Goal: Task Accomplishment & Management: Manage account settings

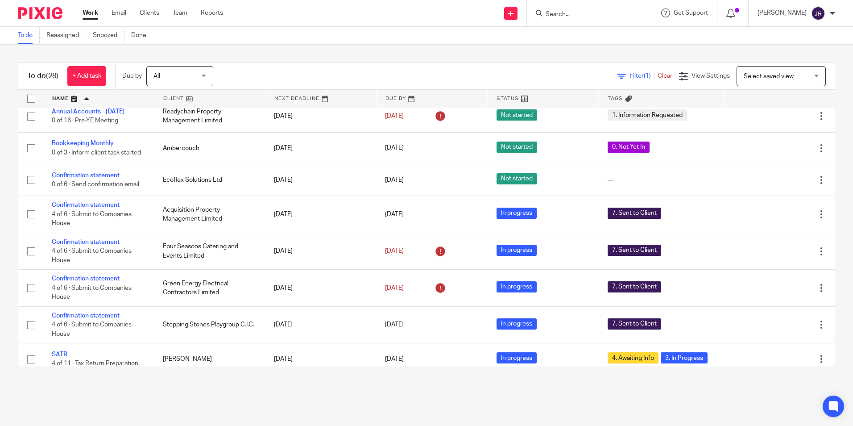
scroll to position [369, 0]
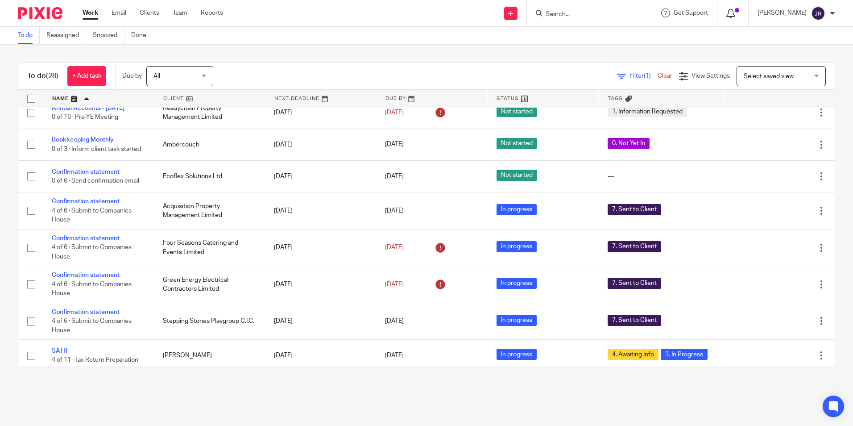
click at [734, 12] on icon at bounding box center [731, 13] width 9 height 9
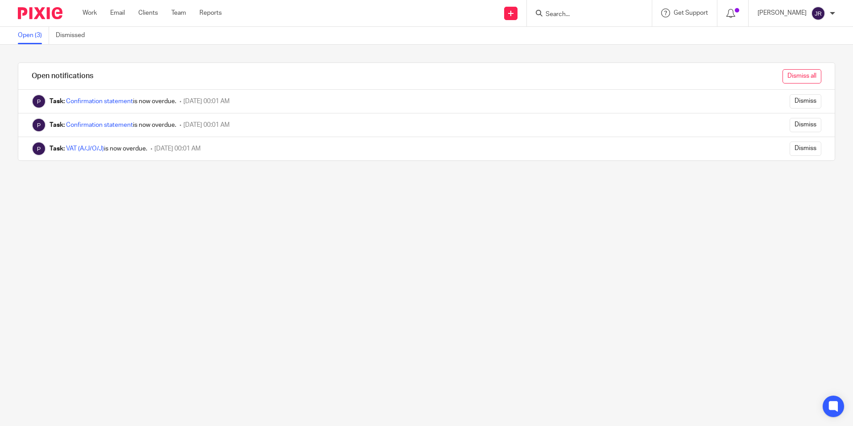
click at [783, 76] on input "Dismiss all" at bounding box center [802, 76] width 39 height 14
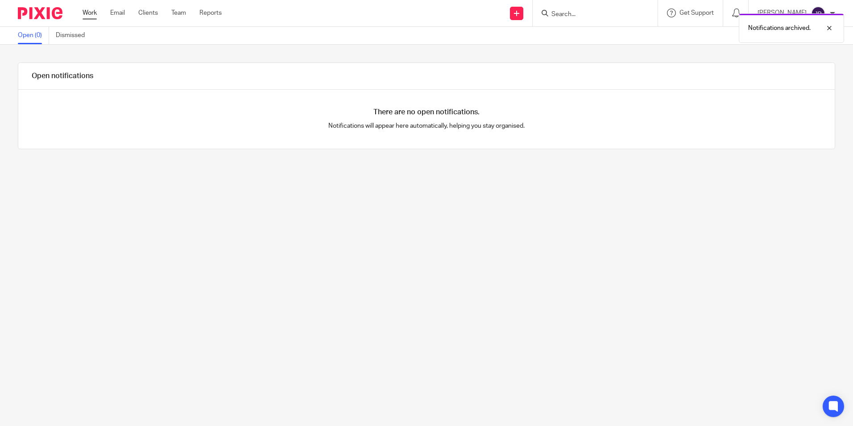
click at [88, 13] on link "Work" at bounding box center [90, 12] width 14 height 9
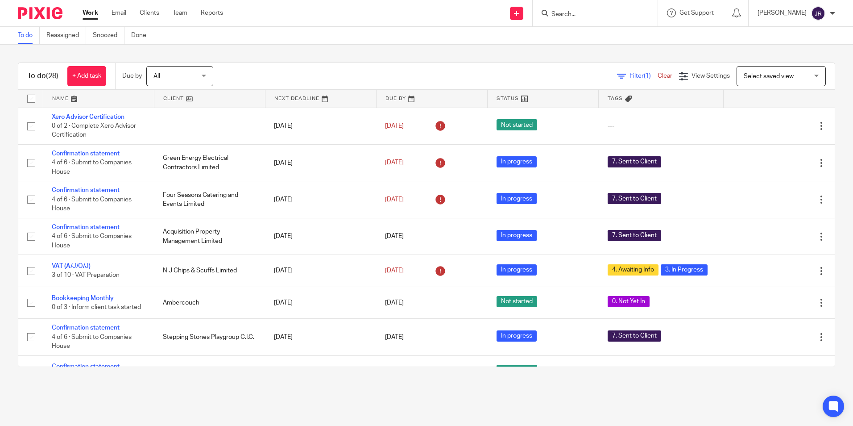
click at [63, 94] on link at bounding box center [98, 99] width 111 height 18
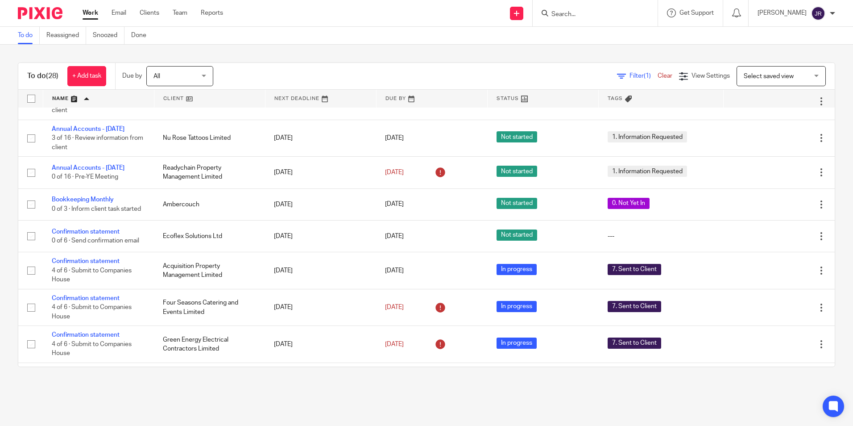
scroll to position [323, 0]
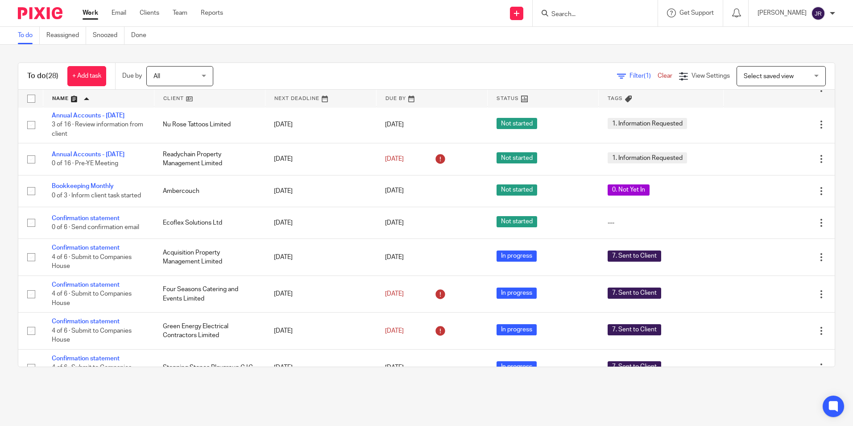
click at [597, 15] on input "Search" at bounding box center [591, 15] width 80 height 8
type input "eco"
click at [588, 33] on link at bounding box center [604, 34] width 111 height 13
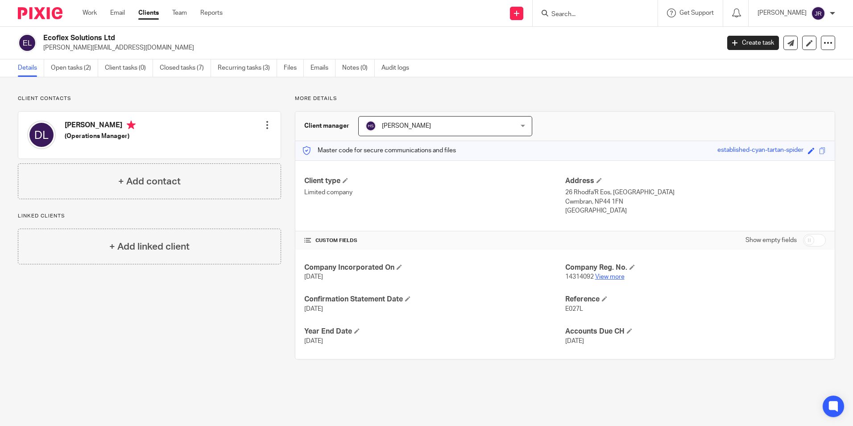
click at [606, 276] on link "View more" at bounding box center [609, 277] width 29 height 6
click at [64, 66] on link "Open tasks (2)" at bounding box center [74, 67] width 47 height 17
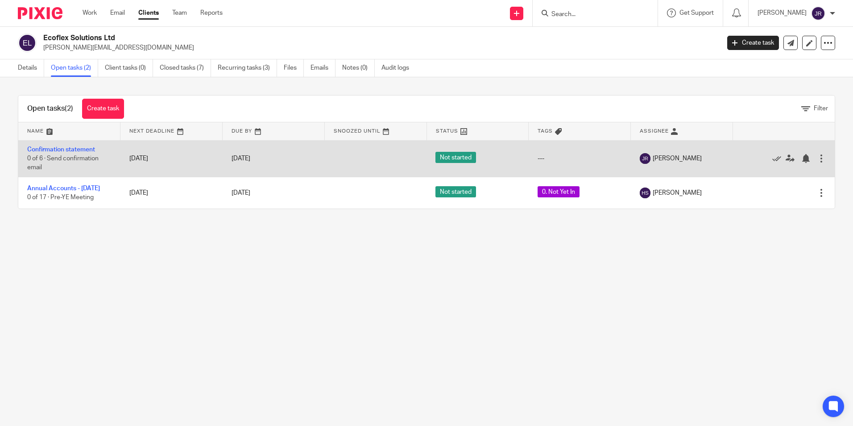
click at [66, 143] on td "Confirmation statement 0 of 6 · Send confirmation email" at bounding box center [69, 158] width 102 height 37
click at [66, 147] on link "Confirmation statement" at bounding box center [61, 149] width 68 height 6
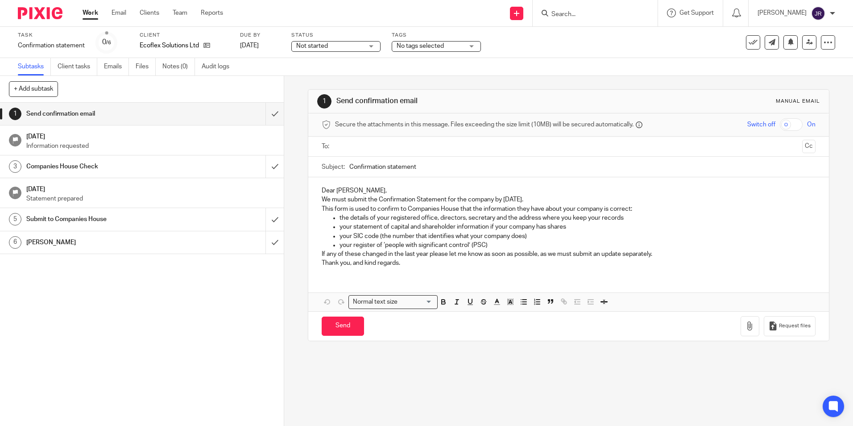
click at [374, 46] on div "Not started Not started" at bounding box center [335, 46] width 89 height 11
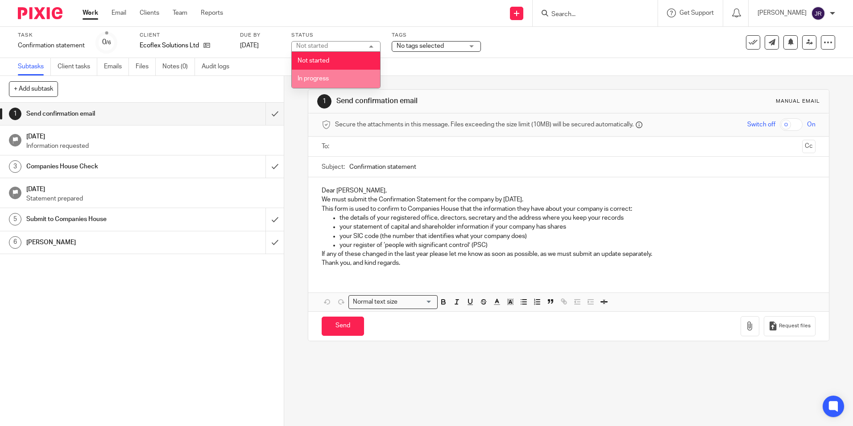
click at [350, 79] on li "In progress" at bounding box center [336, 79] width 88 height 18
click at [474, 49] on div "No tags selected" at bounding box center [436, 46] width 89 height 11
click at [173, 316] on div "1 Send confirmation email 22 Aug 2025 Information requested 3 Companies House C…" at bounding box center [142, 264] width 284 height 323
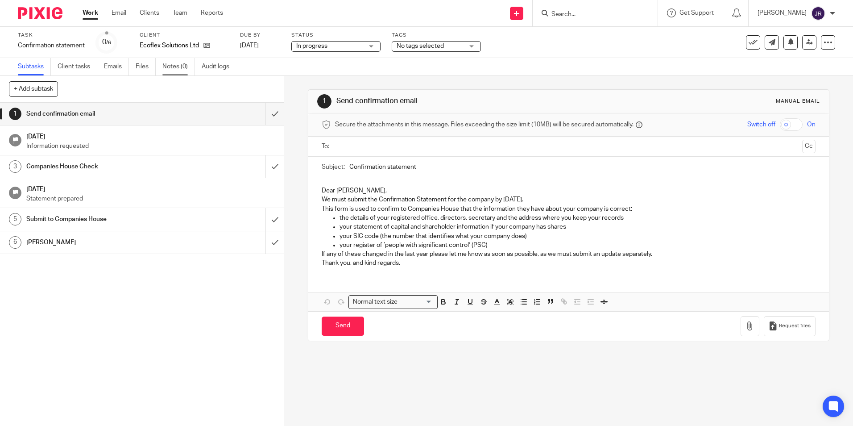
click at [179, 66] on link "Notes (0)" at bounding box center [178, 66] width 33 height 17
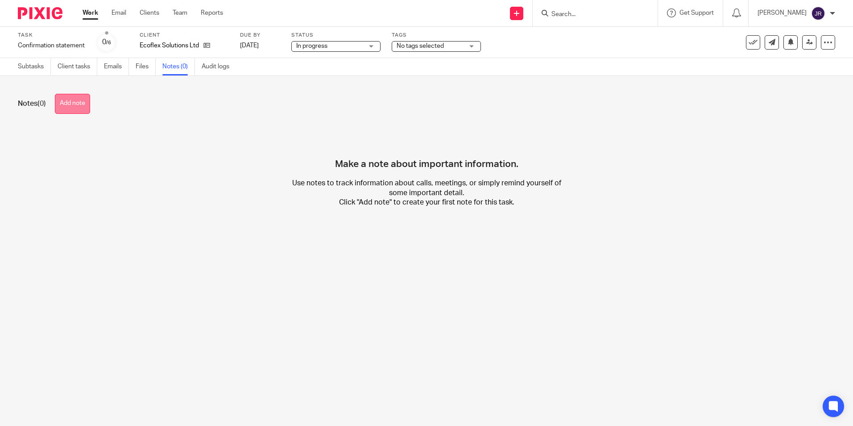
click at [85, 104] on button "Add note" at bounding box center [72, 104] width 35 height 20
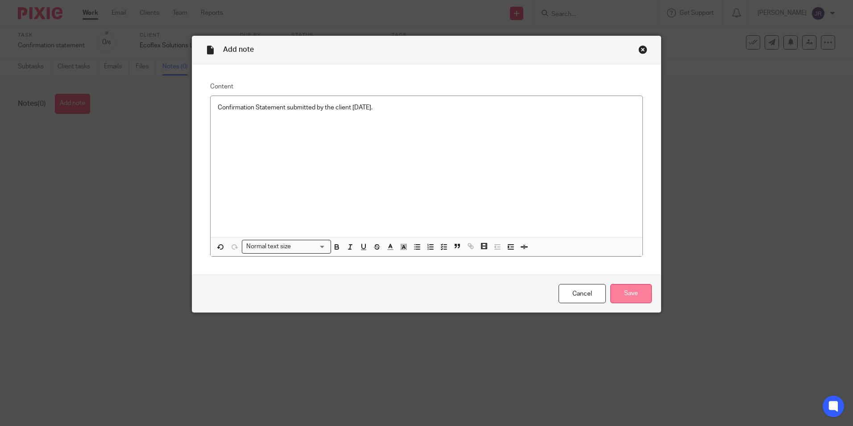
click at [613, 293] on input "Save" at bounding box center [631, 293] width 42 height 19
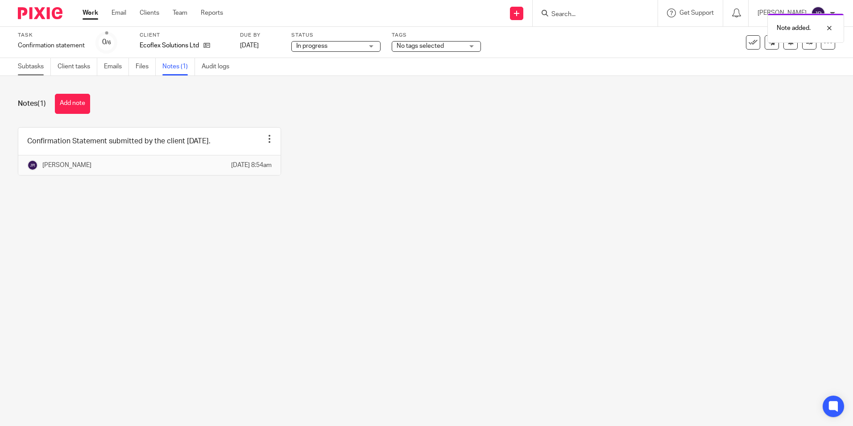
click at [35, 63] on link "Subtasks" at bounding box center [34, 66] width 33 height 17
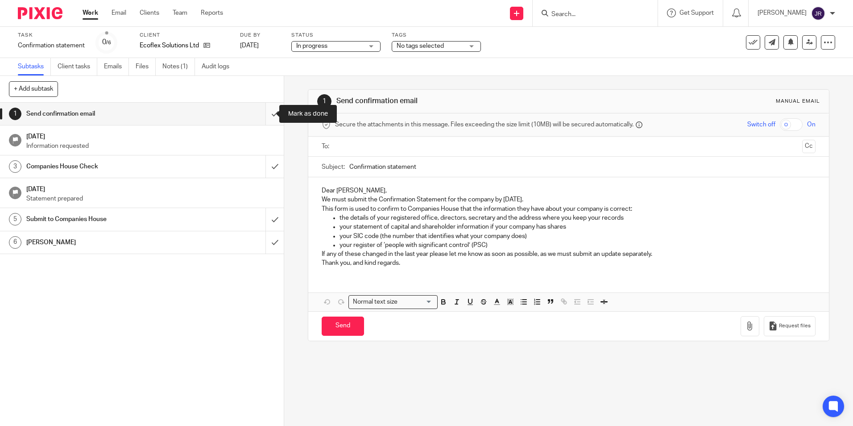
click at [263, 114] on input "submit" at bounding box center [142, 114] width 284 height 22
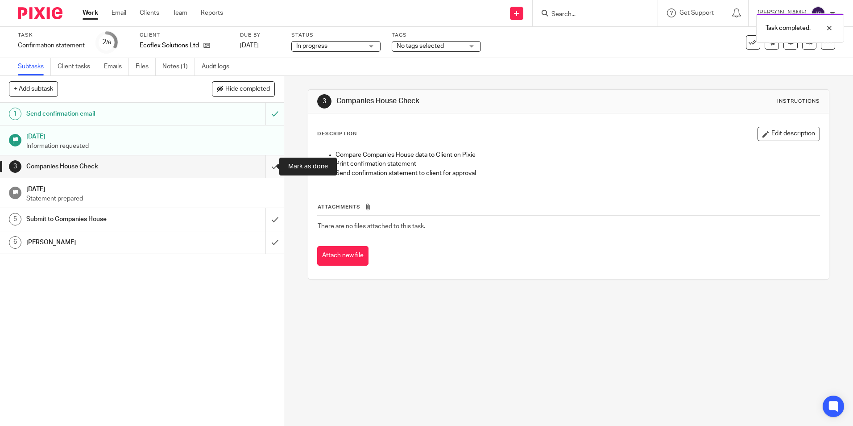
click at [262, 166] on input "submit" at bounding box center [142, 166] width 284 height 22
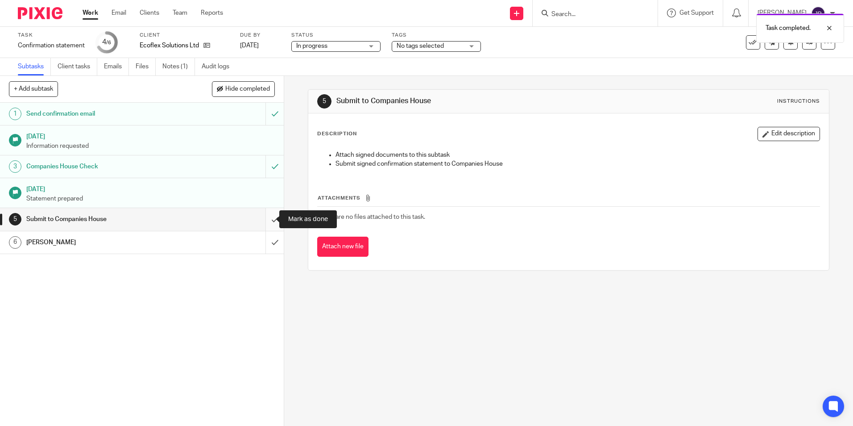
click at [265, 216] on input "submit" at bounding box center [142, 219] width 284 height 22
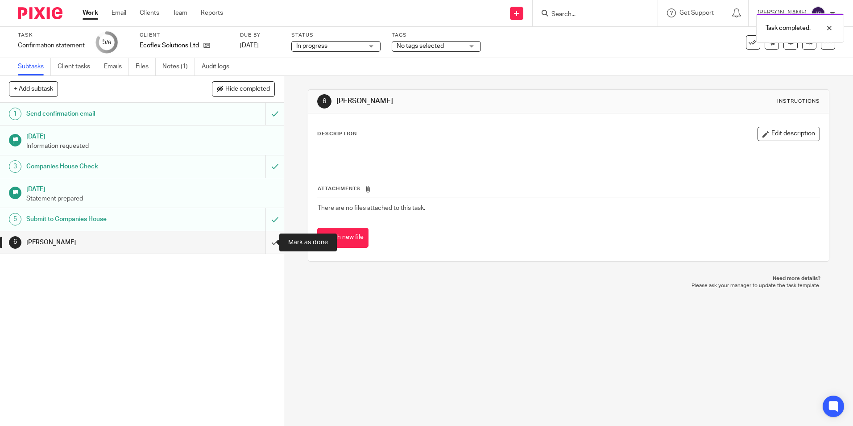
click at [268, 243] on input "submit" at bounding box center [142, 242] width 284 height 22
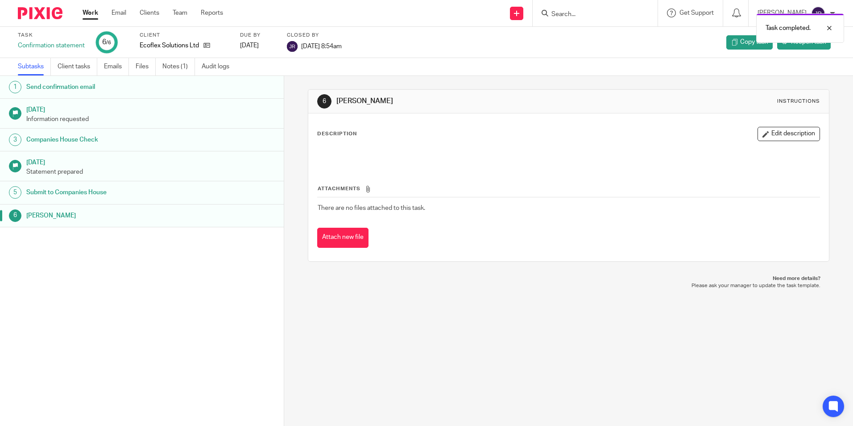
click at [146, 94] on link "1 Send confirmation email" at bounding box center [142, 87] width 284 height 22
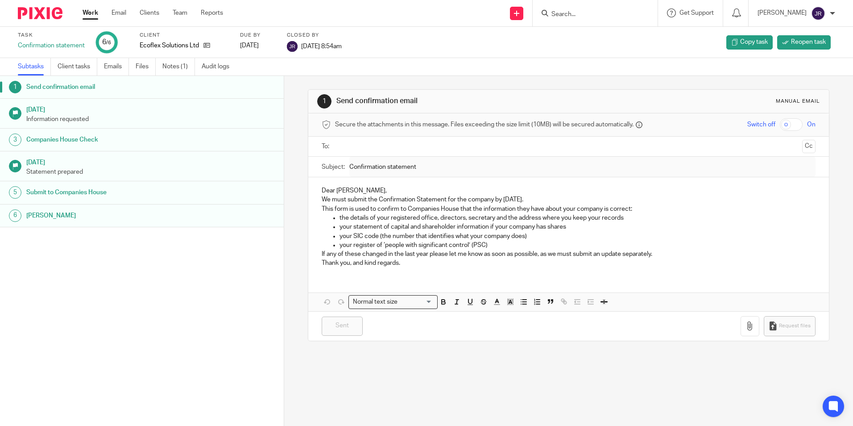
click at [94, 14] on link "Work" at bounding box center [91, 12] width 16 height 9
